Goal: Transaction & Acquisition: Purchase product/service

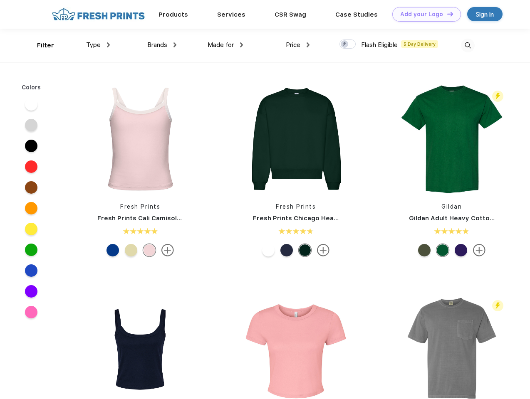
click at [423, 14] on link "Add your Logo Design Tool" at bounding box center [426, 14] width 69 height 15
click at [0, 0] on div "Design Tool" at bounding box center [0, 0] width 0 height 0
click at [446, 14] on link "Add your Logo Design Tool" at bounding box center [426, 14] width 69 height 15
click at [40, 45] on div "Filter" at bounding box center [45, 46] width 17 height 10
click at [98, 45] on span "Type" at bounding box center [93, 44] width 15 height 7
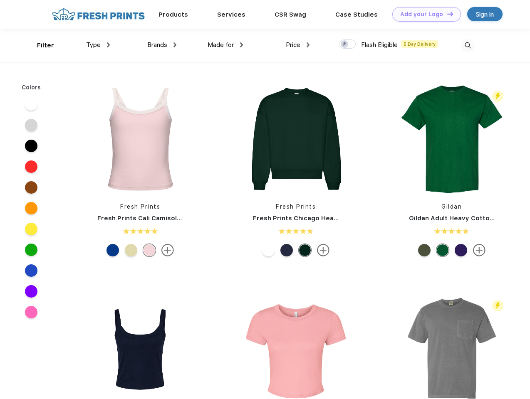
click at [162, 45] on span "Brands" at bounding box center [157, 44] width 20 height 7
click at [225, 45] on span "Made for" at bounding box center [220, 44] width 26 height 7
click at [298, 45] on span "Price" at bounding box center [293, 44] width 15 height 7
click at [348, 44] on div at bounding box center [347, 44] width 16 height 9
click at [345, 44] on input "checkbox" at bounding box center [341, 41] width 5 height 5
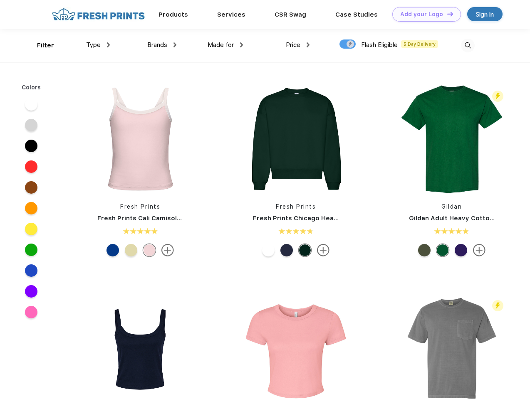
click at [467, 45] on img at bounding box center [468, 46] width 14 height 14
